Goal: Task Accomplishment & Management: Manage account settings

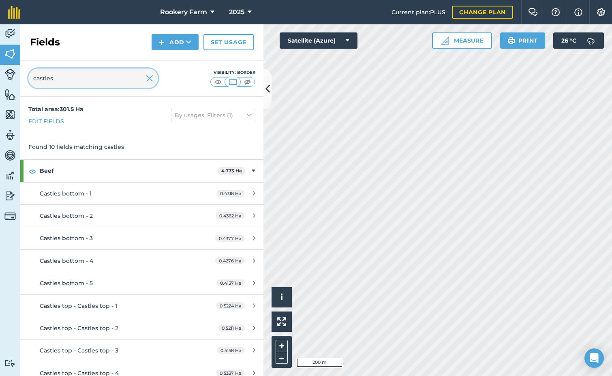
click at [72, 79] on input "castles" at bounding box center [93, 78] width 130 height 19
click at [149, 80] on img at bounding box center [149, 78] width 7 height 10
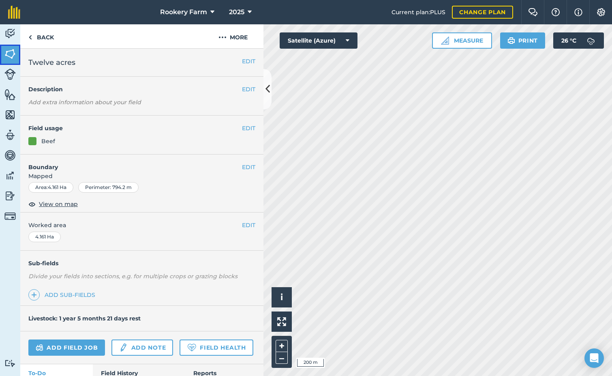
click at [12, 50] on img at bounding box center [9, 54] width 11 height 12
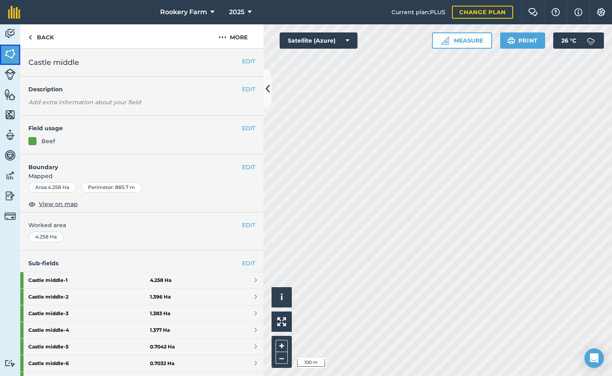
click at [13, 55] on img at bounding box center [9, 54] width 11 height 12
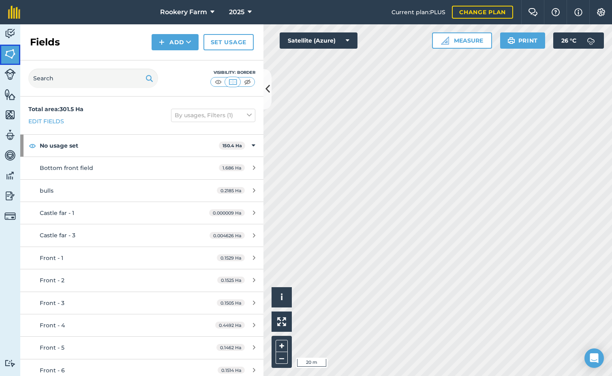
scroll to position [324, 0]
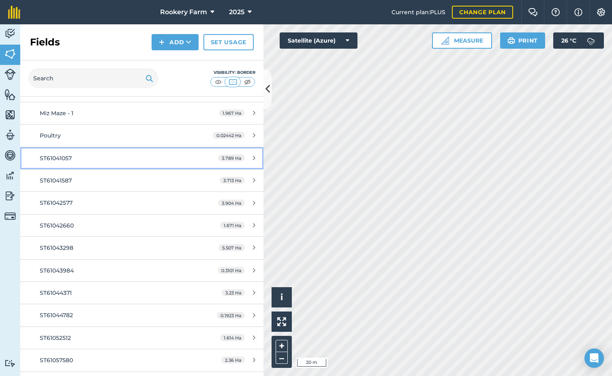
click at [118, 155] on div "ST61041057" at bounding box center [116, 158] width 152 height 9
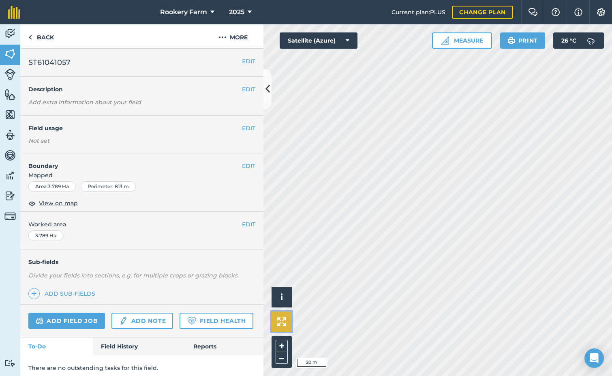
click at [278, 324] on img at bounding box center [281, 321] width 9 height 9
click at [52, 62] on span "ST61041057" at bounding box center [49, 62] width 42 height 11
click at [70, 204] on span "View on map" at bounding box center [58, 203] width 39 height 9
click at [9, 54] on img at bounding box center [9, 54] width 11 height 12
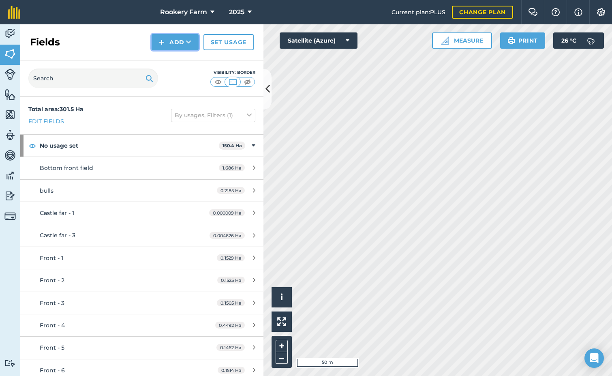
click at [188, 45] on icon at bounding box center [188, 42] width 5 height 8
click at [187, 59] on link "Draw" at bounding box center [175, 60] width 45 height 18
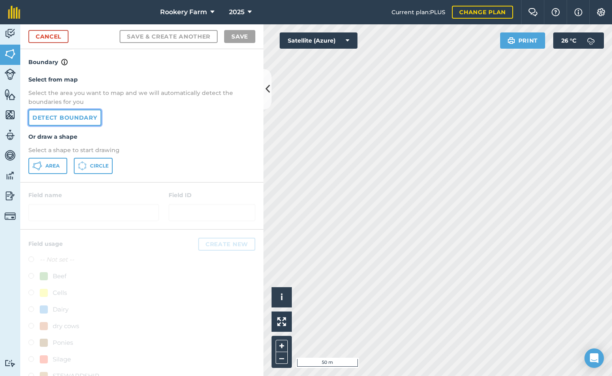
click at [74, 118] on link "Detect boundary" at bounding box center [64, 117] width 73 height 16
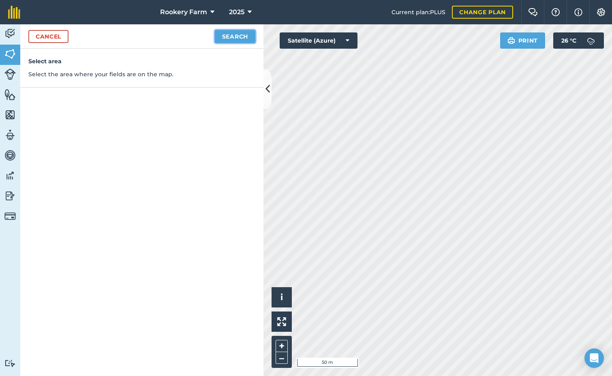
click at [229, 39] on button "Search" at bounding box center [235, 36] width 41 height 13
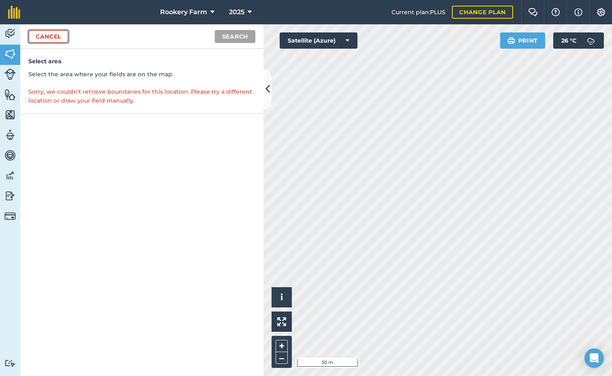
click at [62, 39] on link "Cancel" at bounding box center [48, 36] width 40 height 13
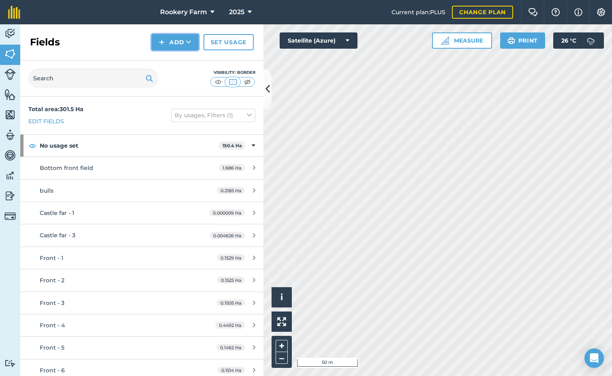
click at [192, 44] on button "Add" at bounding box center [175, 42] width 47 height 16
click at [180, 60] on link "Draw" at bounding box center [175, 60] width 45 height 18
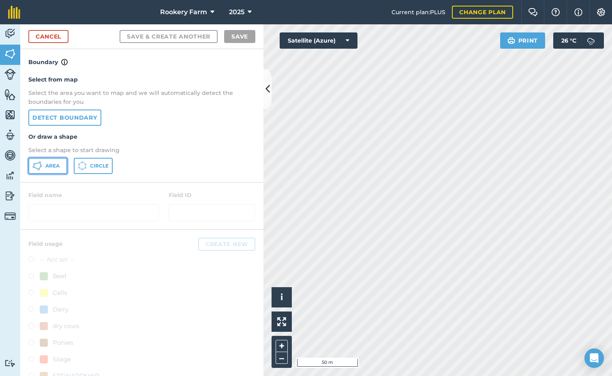
click at [61, 165] on button "Area" at bounding box center [47, 166] width 39 height 16
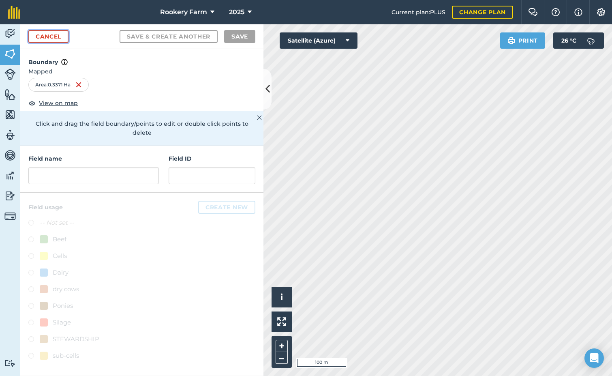
click at [60, 39] on link "Cancel" at bounding box center [48, 36] width 40 height 13
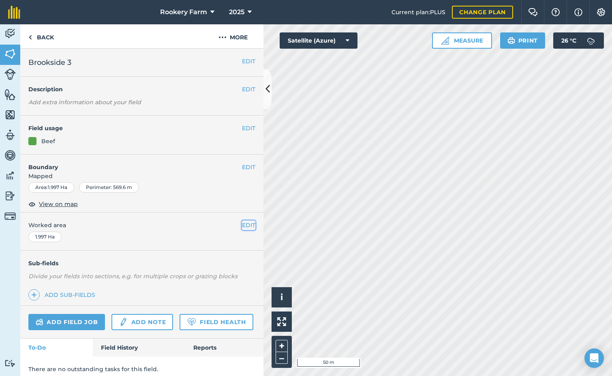
click at [244, 227] on button "EDIT" at bounding box center [248, 225] width 13 height 9
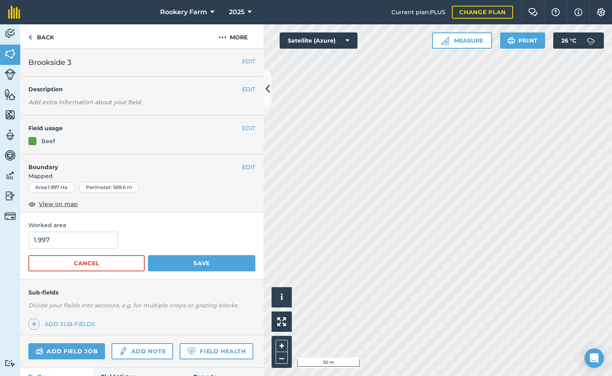
click at [251, 165] on div "EDIT Boundary Mapped Area : 1.997 Ha Perimeter : 569.6 m View on map" at bounding box center [141, 183] width 243 height 58
click at [246, 165] on button "EDIT" at bounding box center [248, 167] width 13 height 9
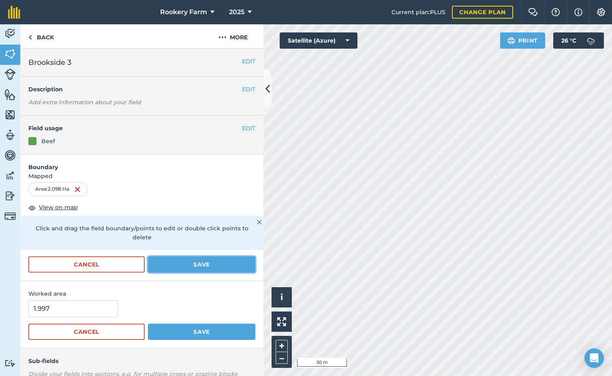
click at [195, 267] on button "Save" at bounding box center [201, 264] width 107 height 16
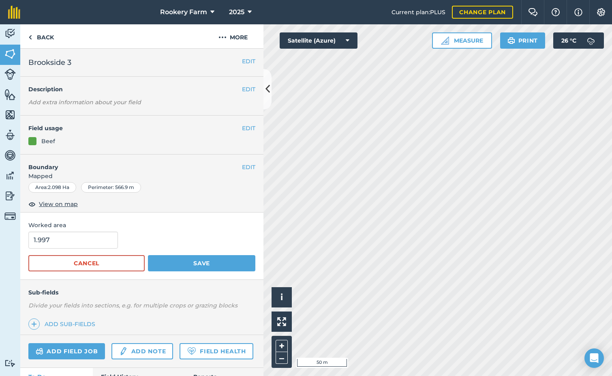
click at [200, 332] on div "Sub-fields Divide your fields into sections, e.g. for multiple crops or grazing…" at bounding box center [141, 307] width 243 height 55
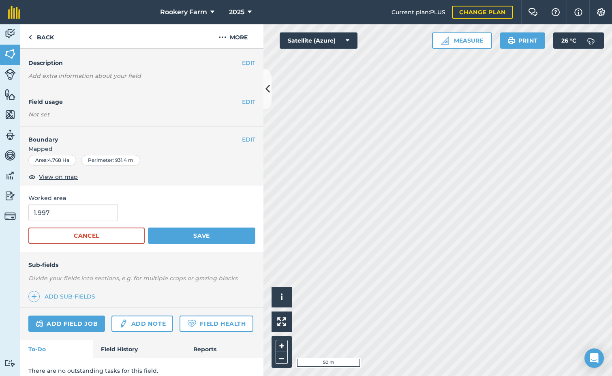
scroll to position [41, 0]
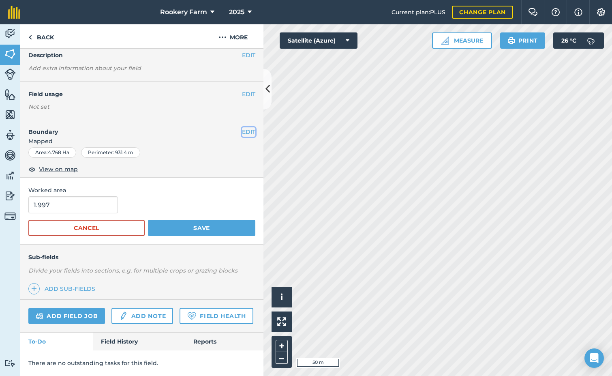
click at [242, 127] on button "EDIT" at bounding box center [248, 131] width 13 height 9
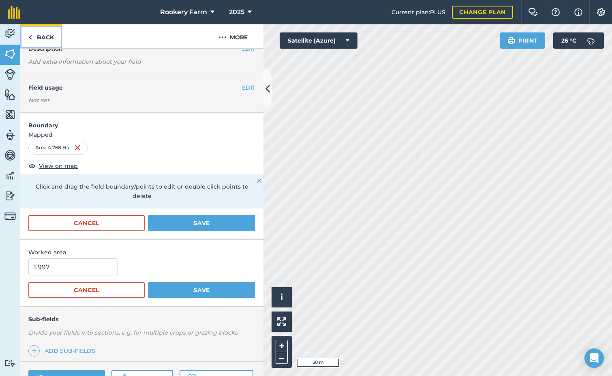
click at [51, 35] on link "Back" at bounding box center [41, 36] width 42 height 24
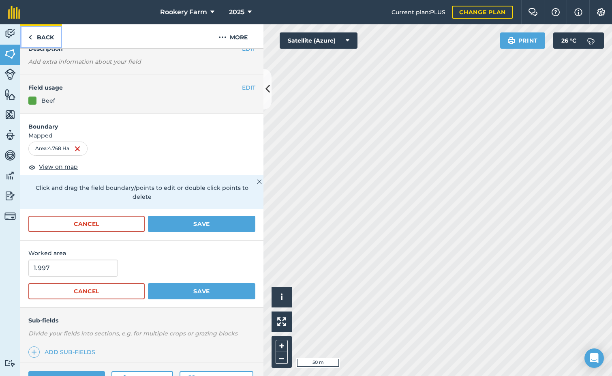
click at [45, 38] on link "Back" at bounding box center [41, 36] width 42 height 24
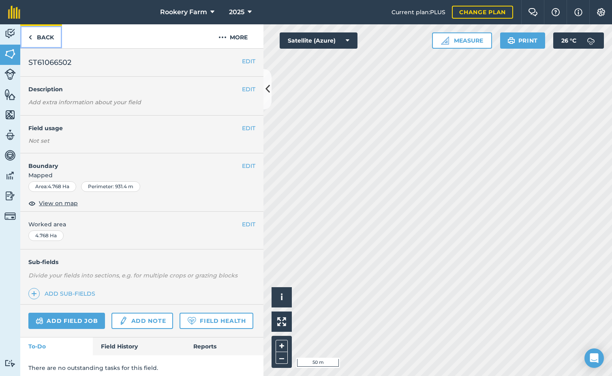
click at [43, 40] on link "Back" at bounding box center [41, 36] width 42 height 24
click at [41, 36] on link "Back" at bounding box center [41, 36] width 42 height 24
click at [39, 42] on link "Back" at bounding box center [41, 36] width 42 height 24
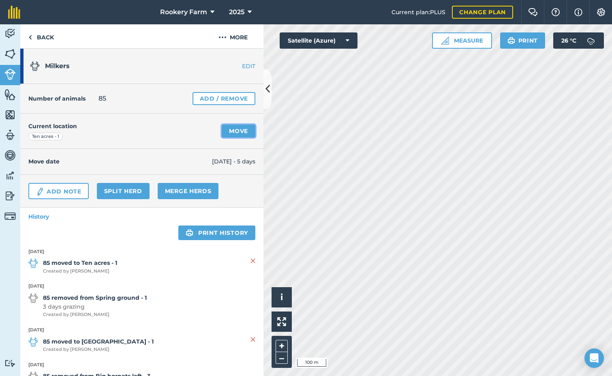
click at [231, 133] on link "Move" at bounding box center [239, 130] width 34 height 13
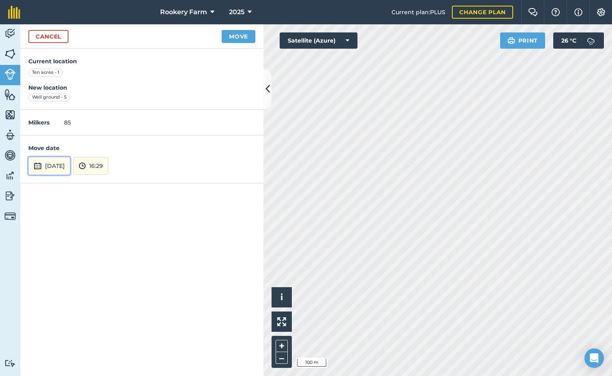
click at [62, 169] on button "[DATE]" at bounding box center [49, 166] width 42 height 18
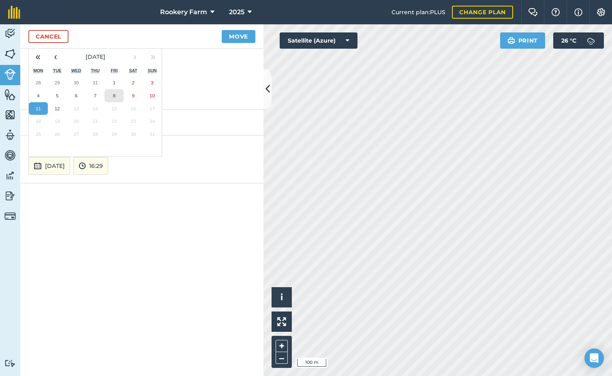
click at [119, 98] on button "8" at bounding box center [114, 95] width 19 height 13
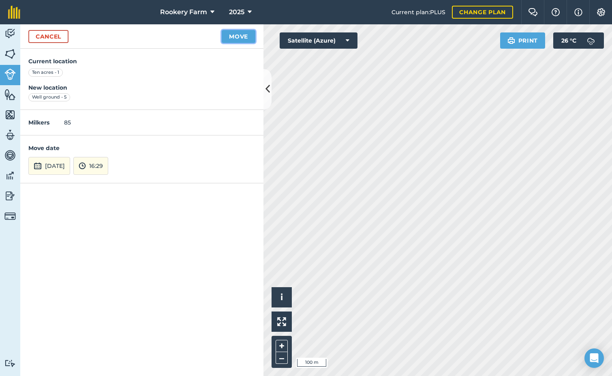
click at [250, 35] on button "Move" at bounding box center [239, 36] width 34 height 13
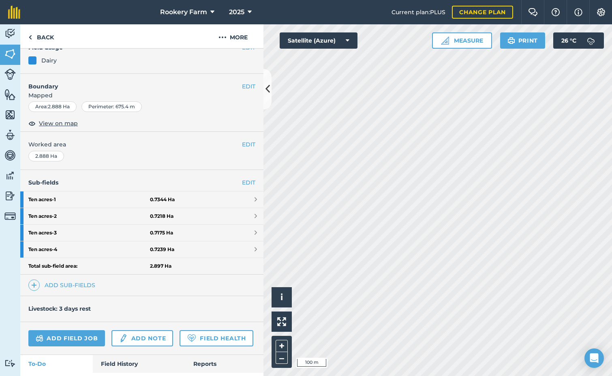
scroll to position [81, 0]
click at [82, 333] on link "Add field job" at bounding box center [66, 338] width 77 height 16
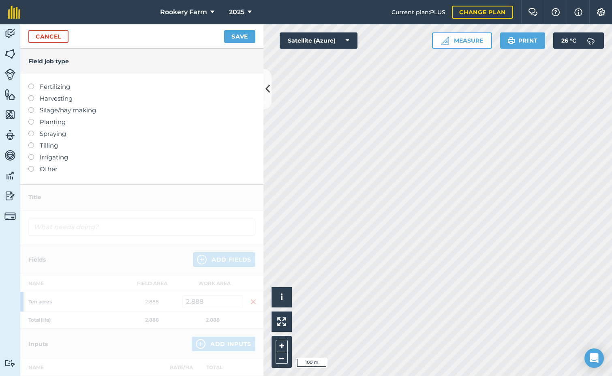
click at [32, 95] on label at bounding box center [33, 95] width 11 height 0
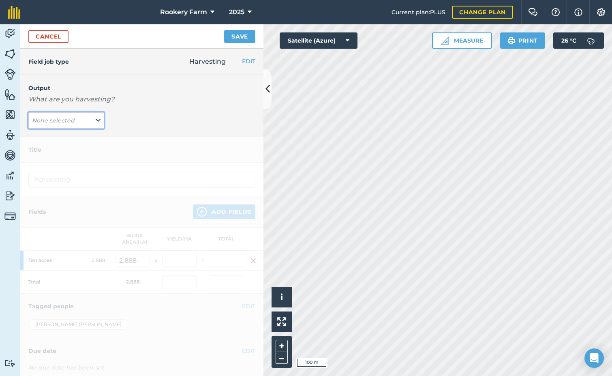
click at [91, 119] on button "None selected" at bounding box center [66, 120] width 76 height 16
click at [78, 130] on button "kg/dm/ha ( kg )" at bounding box center [66, 136] width 76 height 15
type input "Harvesting kg/dm/ha"
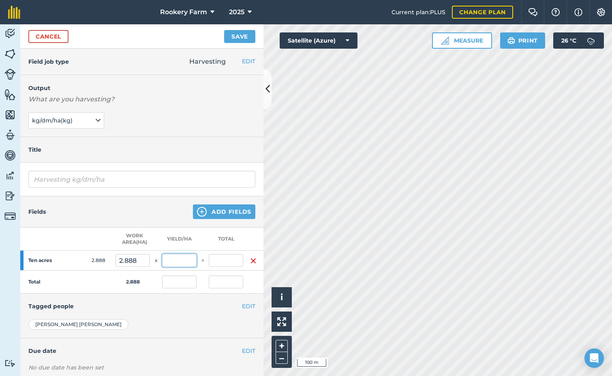
click at [193, 259] on input "text" at bounding box center [179, 260] width 34 height 13
type input "771"
type input "2,226.648"
type input "771"
type input "2,226.648"
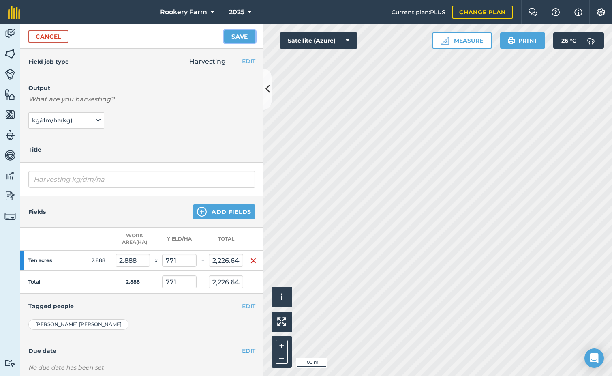
click at [240, 36] on button "Save" at bounding box center [239, 36] width 31 height 13
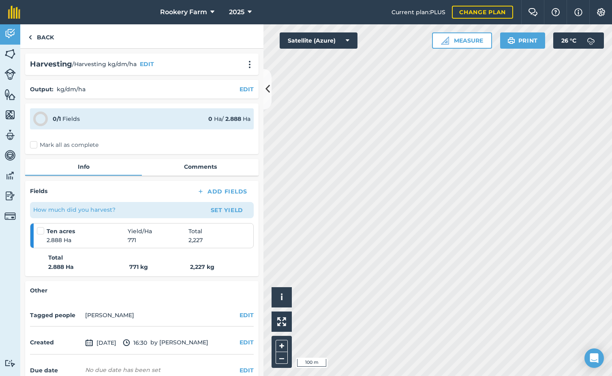
click at [33, 146] on label "Mark all as complete" at bounding box center [64, 145] width 69 height 9
click at [33, 146] on input "Mark all as complete" at bounding box center [32, 143] width 5 height 5
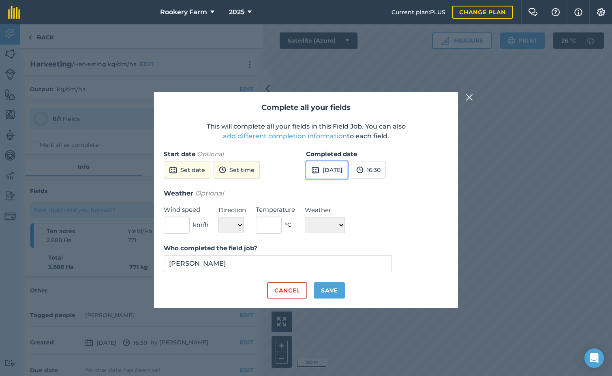
click at [343, 173] on button "[DATE]" at bounding box center [327, 170] width 42 height 18
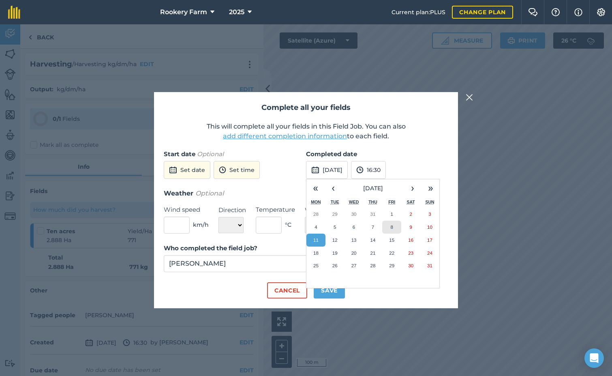
click at [396, 227] on button "8" at bounding box center [391, 227] width 19 height 13
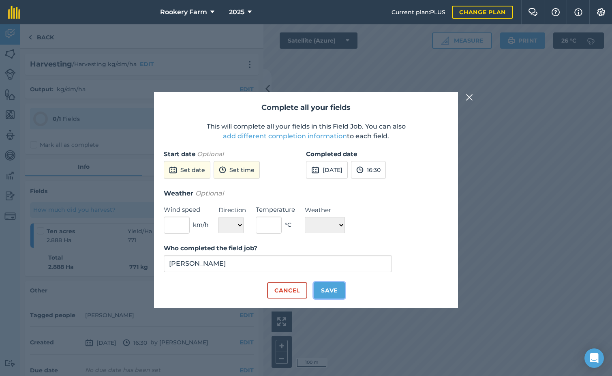
click at [336, 288] on button "Save" at bounding box center [329, 290] width 31 height 16
checkbox input "true"
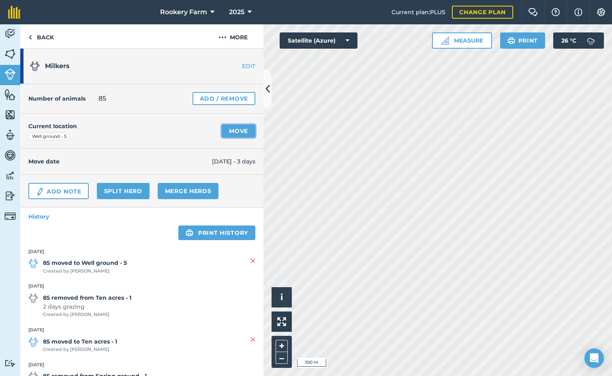
click at [234, 129] on link "Move" at bounding box center [239, 130] width 34 height 13
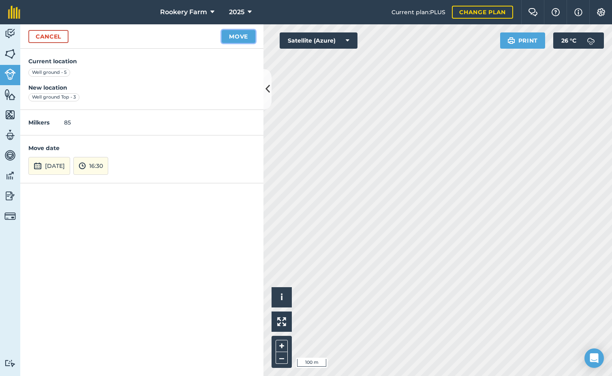
click at [241, 32] on button "Move" at bounding box center [239, 36] width 34 height 13
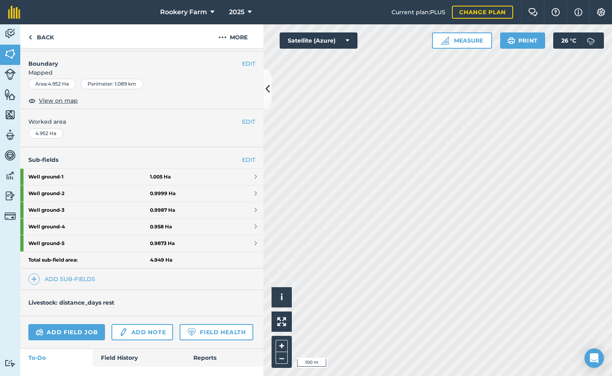
scroll to position [122, 0]
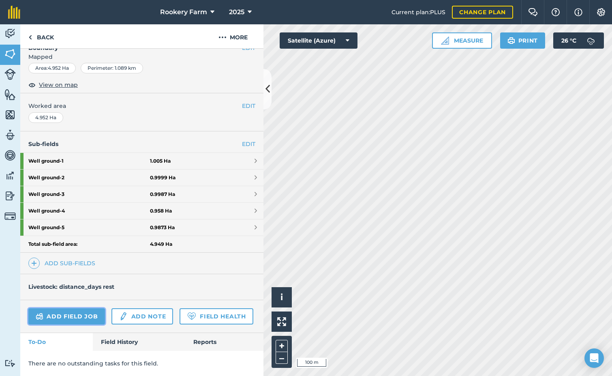
click at [74, 316] on link "Add field job" at bounding box center [66, 316] width 77 height 16
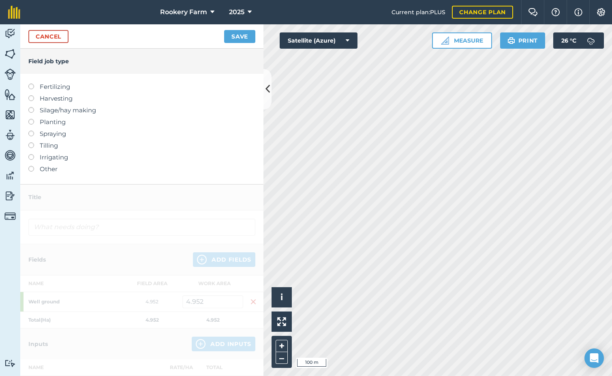
click at [30, 95] on div at bounding box center [33, 95] width 11 height 2
click at [32, 95] on label at bounding box center [33, 95] width 11 height 0
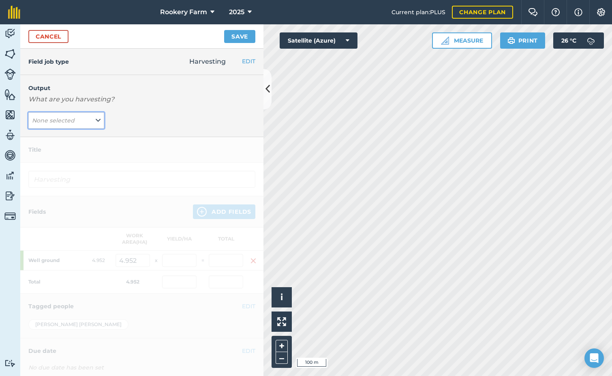
click at [96, 118] on icon at bounding box center [98, 120] width 5 height 9
click at [80, 135] on button "kg/dm/ha ( kg )" at bounding box center [66, 136] width 76 height 15
type input "Harvesting kg/dm/ha"
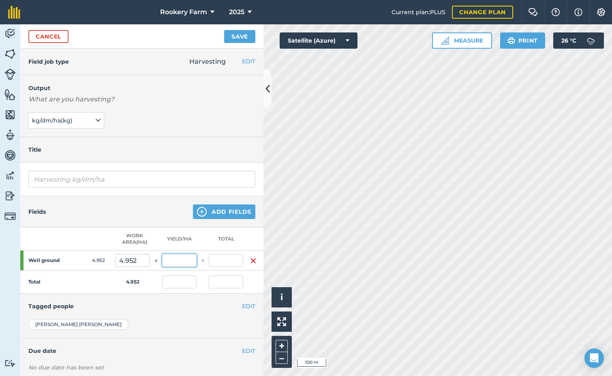
click at [171, 259] on input "text" at bounding box center [179, 260] width 34 height 13
type input "1,500"
type input "7,428"
type input "1,500"
type input "7,428"
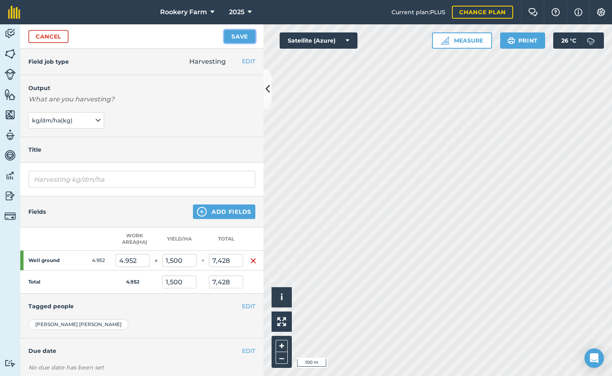
click at [236, 40] on button "Save" at bounding box center [239, 36] width 31 height 13
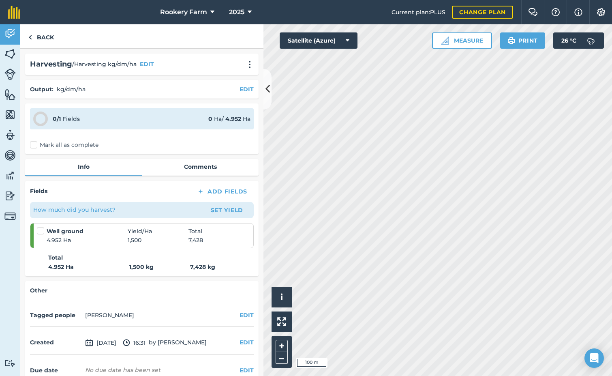
click at [34, 146] on label "Mark all as complete" at bounding box center [64, 145] width 69 height 9
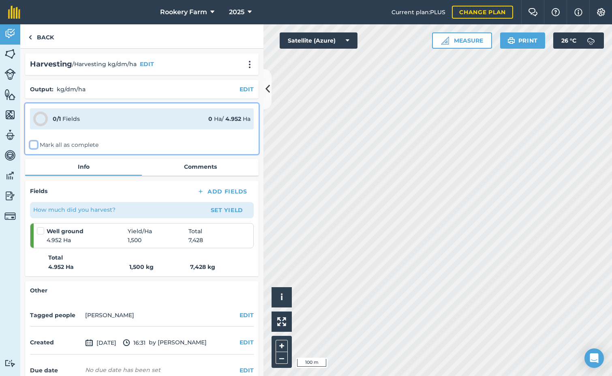
click at [34, 146] on input "Mark all as complete" at bounding box center [32, 143] width 5 height 5
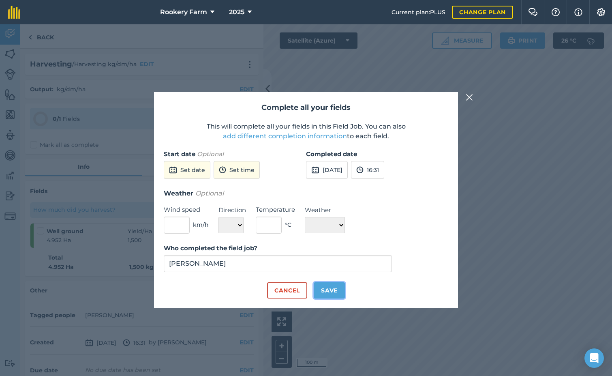
click at [332, 291] on button "Save" at bounding box center [329, 290] width 31 height 16
checkbox input "true"
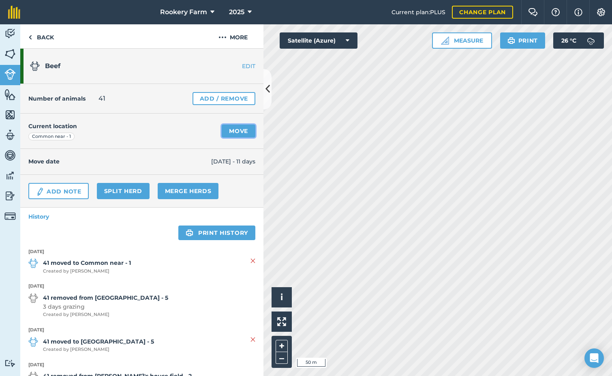
click at [234, 128] on link "Move" at bounding box center [239, 130] width 34 height 13
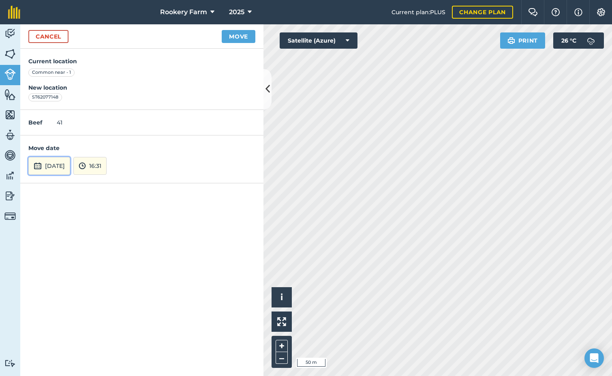
click at [62, 169] on button "[DATE]" at bounding box center [49, 166] width 42 height 18
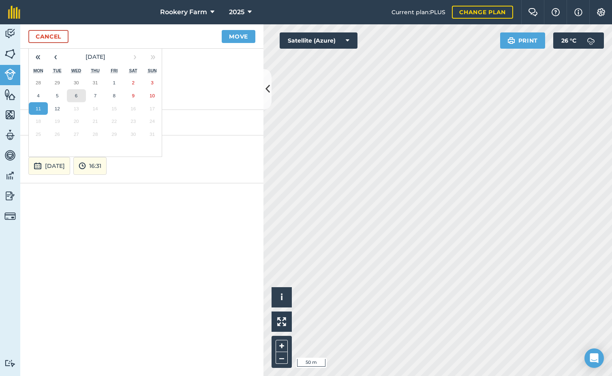
click at [83, 93] on button "6" at bounding box center [76, 95] width 19 height 13
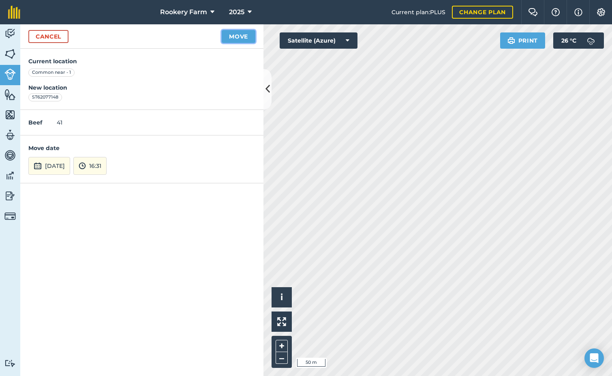
click at [237, 35] on button "Move" at bounding box center [239, 36] width 34 height 13
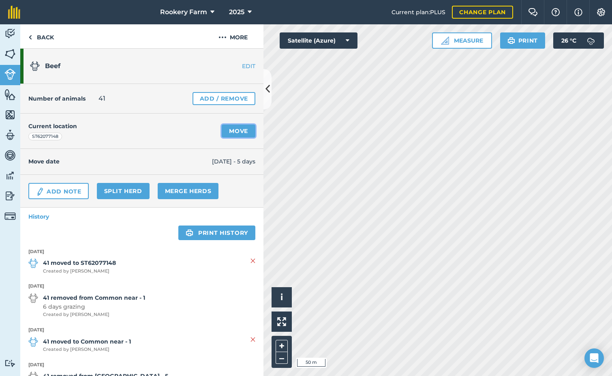
click at [242, 130] on link "Move" at bounding box center [239, 130] width 34 height 13
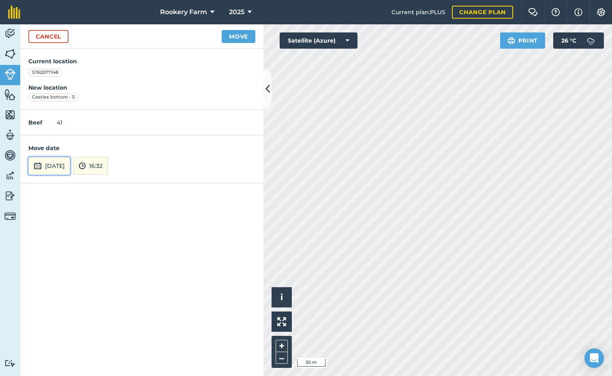
click at [59, 164] on button "[DATE]" at bounding box center [49, 166] width 42 height 18
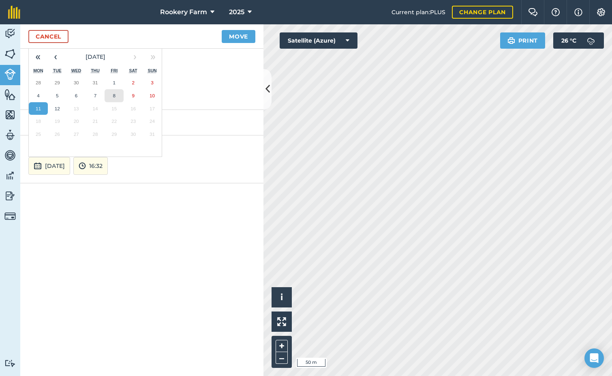
click at [113, 96] on abbr "8" at bounding box center [114, 95] width 2 height 5
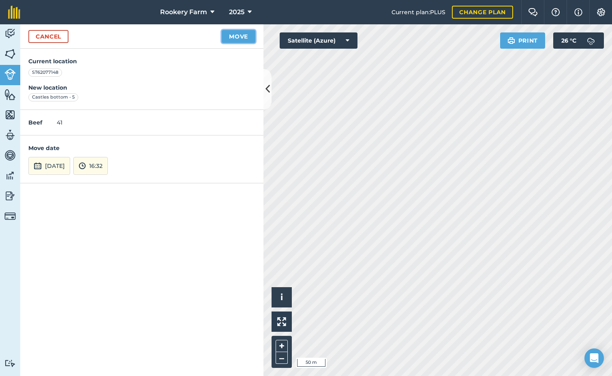
click at [234, 39] on button "Move" at bounding box center [239, 36] width 34 height 13
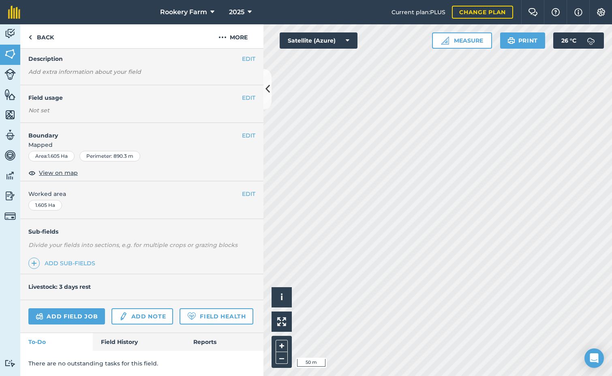
scroll to position [53, 0]
click at [63, 308] on link "Add field job" at bounding box center [66, 316] width 77 height 16
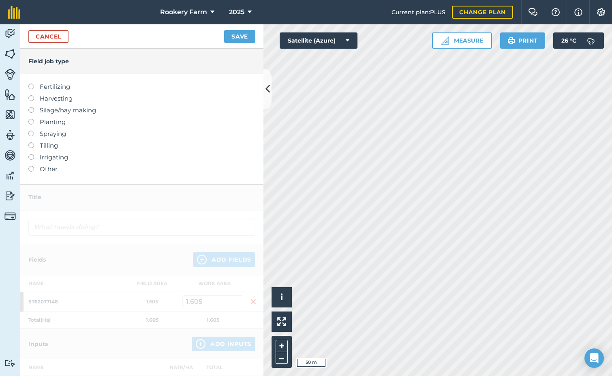
click at [29, 95] on label at bounding box center [33, 95] width 11 height 0
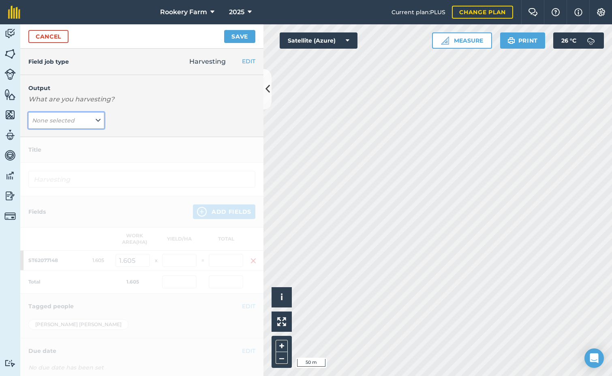
click at [96, 122] on icon at bounding box center [98, 120] width 5 height 9
click at [87, 135] on button "kg/dm/ha ( kg )" at bounding box center [66, 136] width 76 height 15
type input "Harvesting kg/dm/ha"
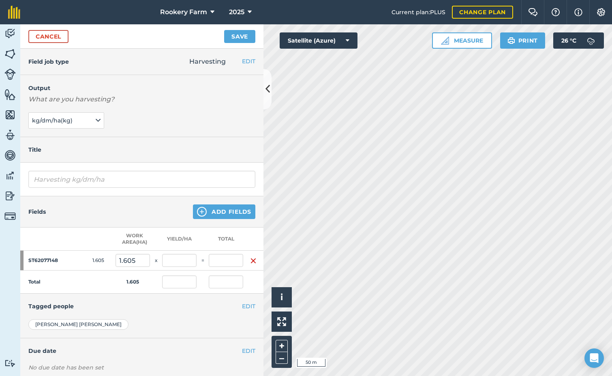
click at [180, 266] on td at bounding box center [179, 261] width 34 height 20
click at [178, 263] on input "text" at bounding box center [179, 260] width 34 height 13
type input "2,000"
type input "3,210"
type input "2,000"
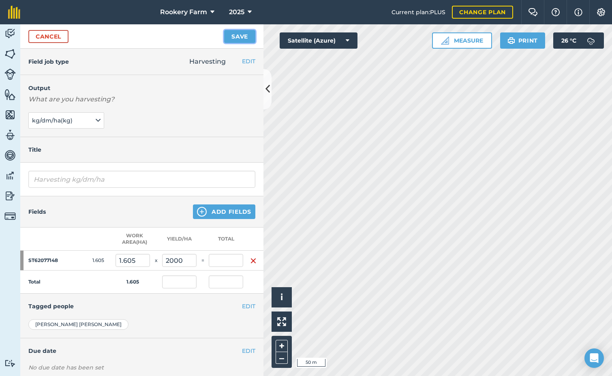
type input "3,210"
click at [234, 30] on button "Save" at bounding box center [239, 36] width 31 height 13
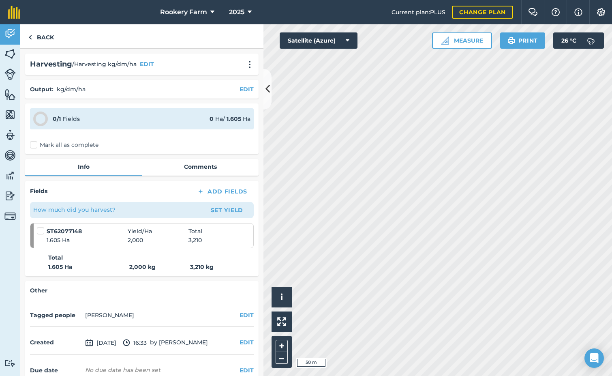
click at [34, 141] on label "Mark all as complete" at bounding box center [64, 145] width 69 height 9
click at [34, 141] on input "Mark all as complete" at bounding box center [32, 143] width 5 height 5
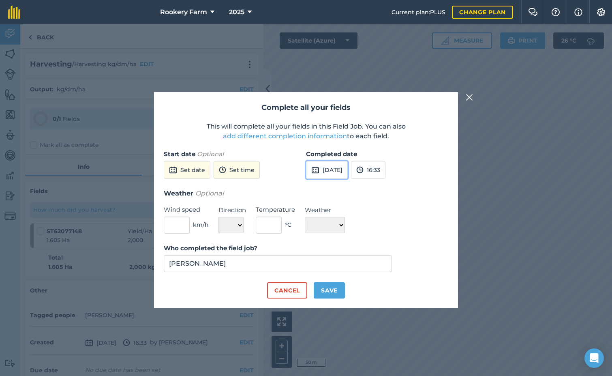
click at [348, 175] on button "[DATE]" at bounding box center [327, 170] width 42 height 18
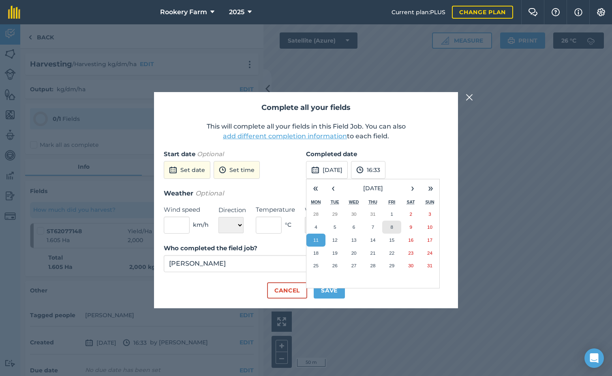
click at [386, 225] on button "8" at bounding box center [391, 227] width 19 height 13
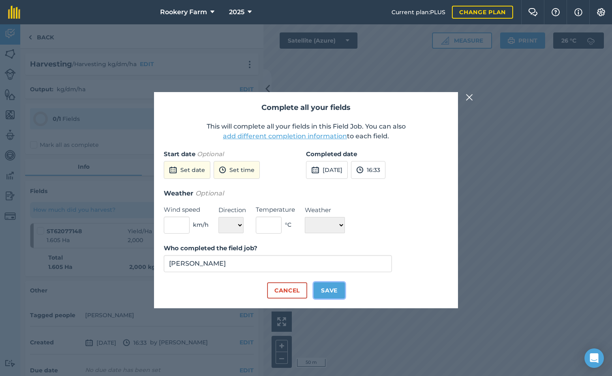
click at [329, 289] on button "Save" at bounding box center [329, 290] width 31 height 16
checkbox input "true"
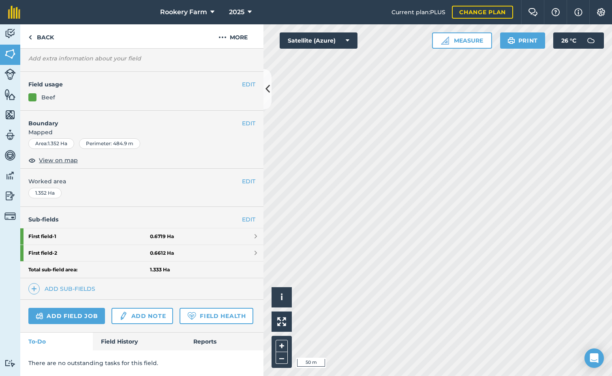
scroll to position [66, 0]
click at [87, 308] on link "Add field job" at bounding box center [66, 316] width 77 height 16
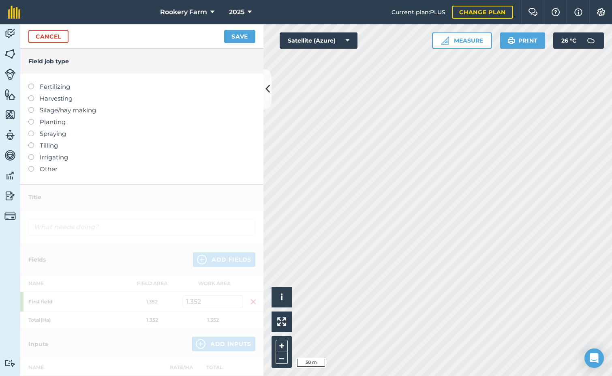
click at [30, 95] on label at bounding box center [33, 95] width 11 height 0
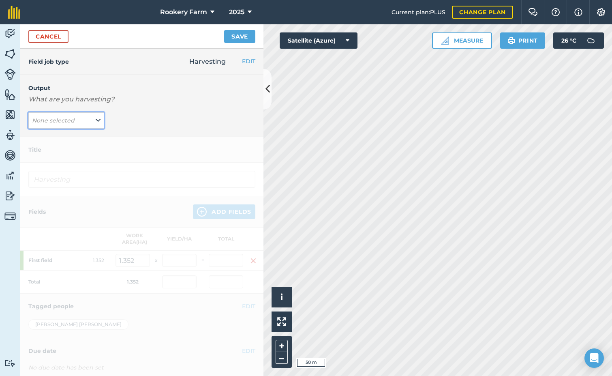
click at [96, 121] on icon at bounding box center [98, 120] width 5 height 9
click at [88, 138] on button "kg/dm/ha ( kg )" at bounding box center [66, 136] width 76 height 15
type input "Harvesting kg/dm/ha"
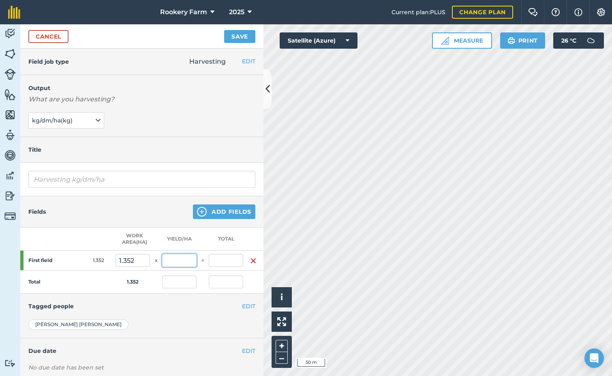
click at [191, 258] on input "text" at bounding box center [179, 260] width 34 height 13
type input "1,000"
type input "1,352"
type input "1,000"
type input "1,352"
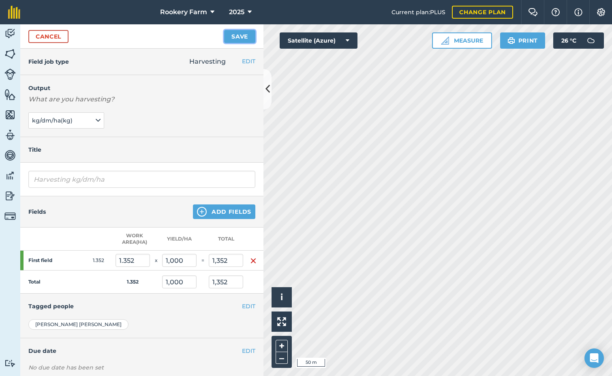
click at [246, 32] on button "Save" at bounding box center [239, 36] width 31 height 13
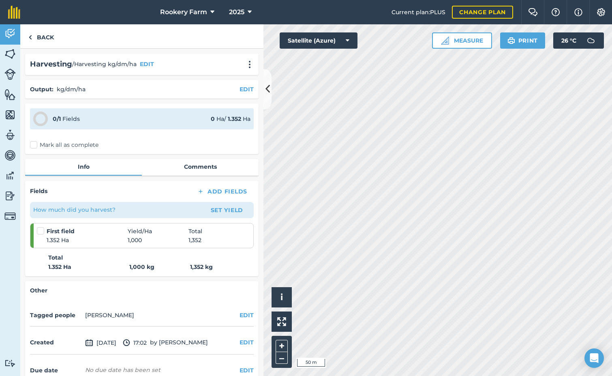
click at [32, 144] on label "Mark all as complete" at bounding box center [64, 145] width 69 height 9
click at [32, 144] on input "Mark all as complete" at bounding box center [32, 143] width 5 height 5
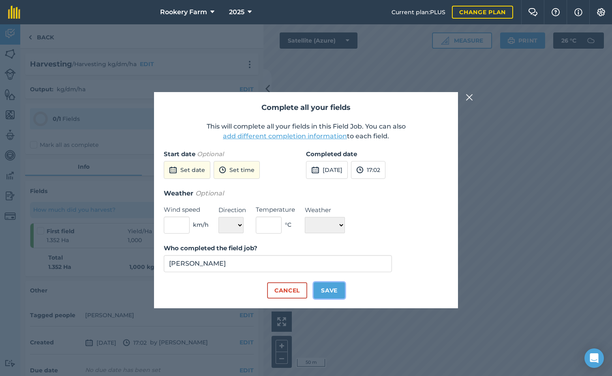
click at [336, 288] on button "Save" at bounding box center [329, 290] width 31 height 16
checkbox input "true"
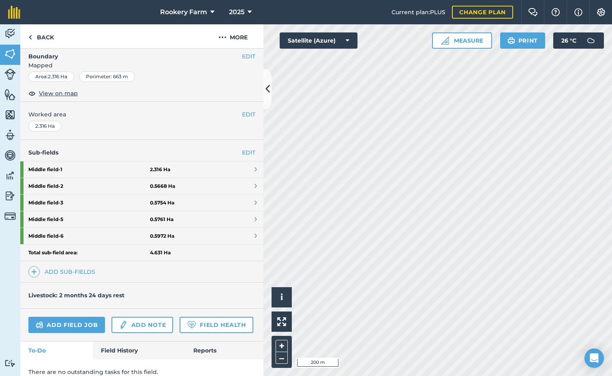
scroll to position [122, 0]
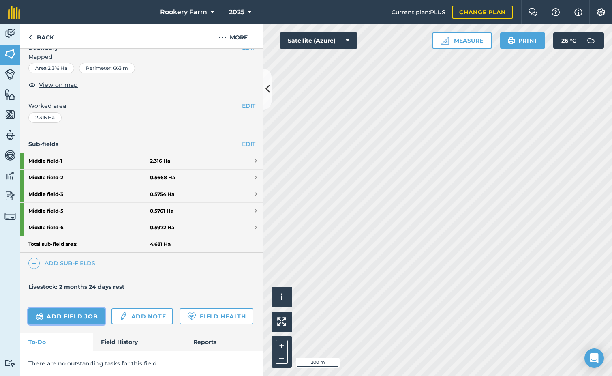
click at [86, 311] on link "Add field job" at bounding box center [66, 316] width 77 height 16
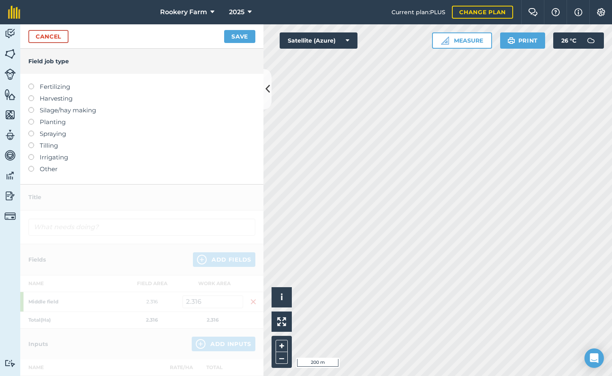
click at [32, 95] on label at bounding box center [33, 95] width 11 height 0
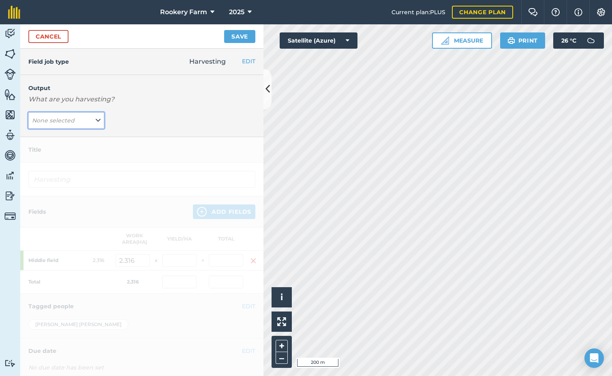
click at [92, 116] on button "None selected" at bounding box center [66, 120] width 76 height 16
click at [79, 133] on button "kg/dm/ha ( kg )" at bounding box center [66, 136] width 76 height 15
type input "Harvesting kg/dm/ha"
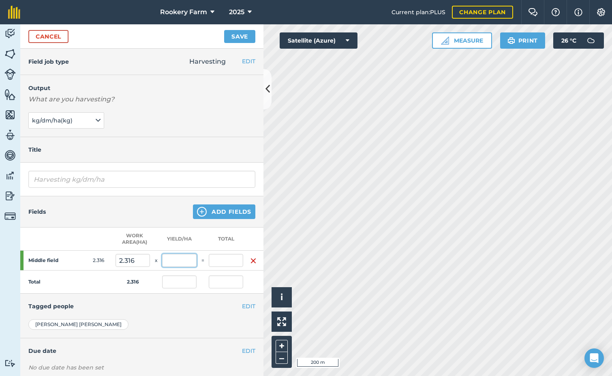
click at [181, 262] on input "text" at bounding box center [179, 260] width 34 height 13
type input "1,000"
type input "2,316"
type input "1,000"
type input "2,316"
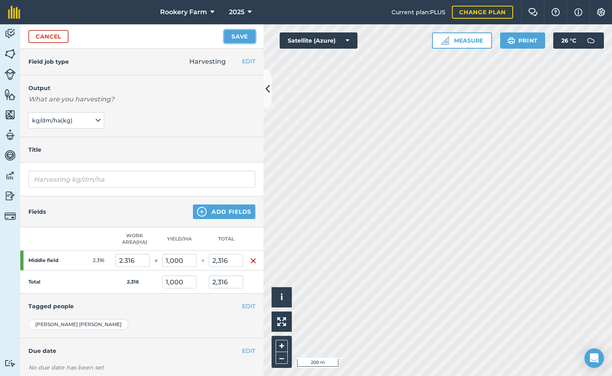
click at [241, 40] on button "Save" at bounding box center [239, 36] width 31 height 13
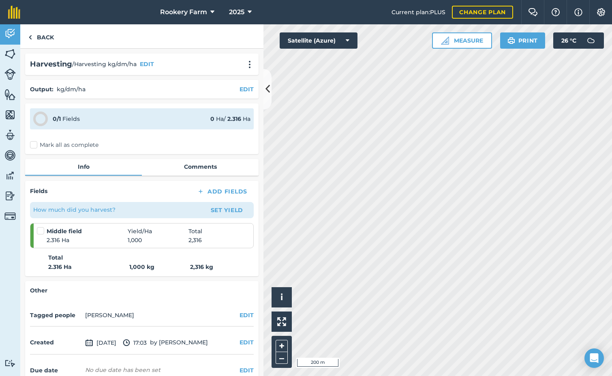
click at [34, 144] on label "Mark all as complete" at bounding box center [64, 145] width 69 height 9
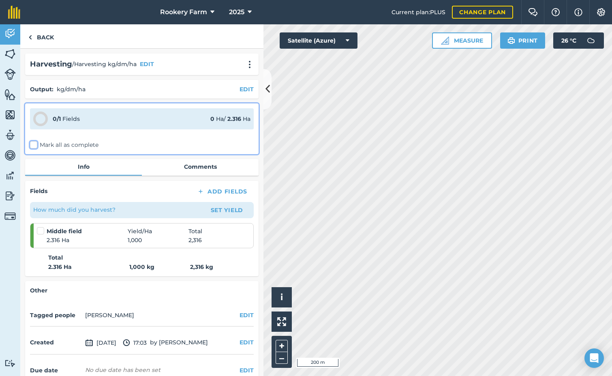
click at [34, 144] on input "Mark all as complete" at bounding box center [32, 143] width 5 height 5
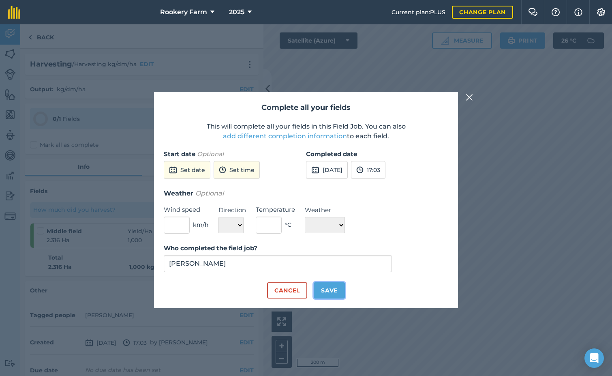
click at [338, 289] on button "Save" at bounding box center [329, 290] width 31 height 16
checkbox input "true"
